Goal: Navigation & Orientation: Understand site structure

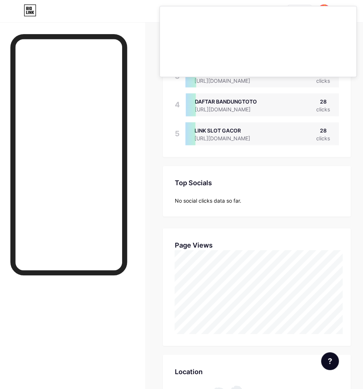
scroll to position [389, 363]
drag, startPoint x: 0, startPoint y: 0, endPoint x: 362, endPoint y: 214, distance: 420.6
click at [362, 214] on div "Links Posts Design Subscribers Stats Settings Stats & Insights Page Stats 30 Da…" at bounding box center [181, 335] width 363 height 850
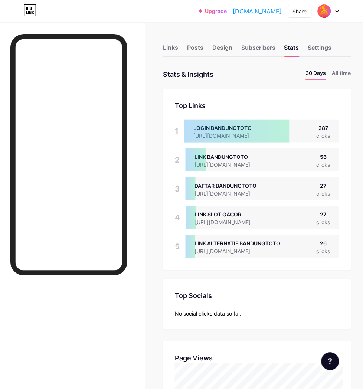
scroll to position [389, 363]
